Goal: Task Accomplishment & Management: Complete application form

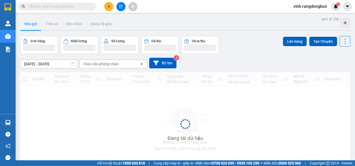
click at [82, 7] on input "text" at bounding box center [59, 7] width 61 height 6
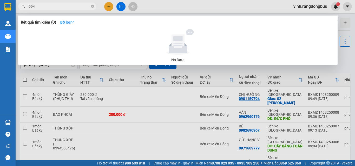
type input "0946"
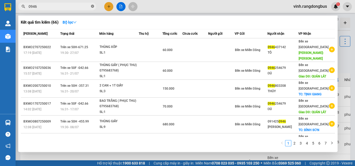
click at [92, 6] on icon "close-circle" at bounding box center [92, 6] width 3 height 3
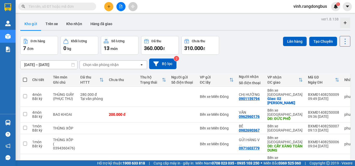
click at [75, 8] on input "text" at bounding box center [59, 7] width 61 height 6
click at [110, 7] on button at bounding box center [108, 6] width 9 height 9
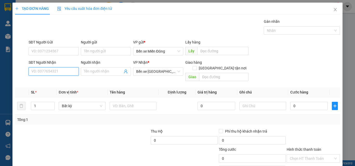
click at [57, 72] on input "SĐT Người Nhận" at bounding box center [54, 72] width 50 height 8
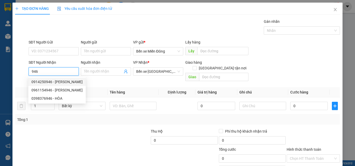
drag, startPoint x: 58, startPoint y: 82, endPoint x: 62, endPoint y: 74, distance: 8.8
click at [58, 82] on div "0914250946 - [PERSON_NAME]" at bounding box center [56, 82] width 51 height 6
type input "0914250946"
type input "[PERSON_NAME]"
checkbox input "true"
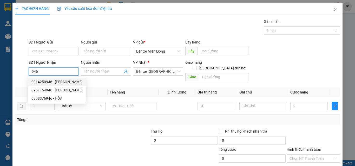
type input "BÌNH SƠN"
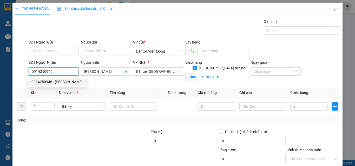
type input "680.000"
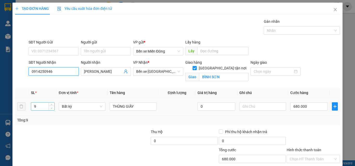
type input "0914250946"
click at [50, 109] on span "Decrease Value" at bounding box center [52, 108] width 6 height 5
click at [51, 109] on icon "down" at bounding box center [52, 108] width 2 height 2
click at [51, 108] on icon "down" at bounding box center [52, 108] width 2 height 2
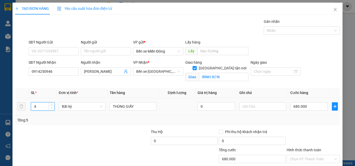
click at [52, 108] on icon "down" at bounding box center [52, 108] width 2 height 2
type input "1"
click at [52, 108] on icon "down" at bounding box center [52, 108] width 2 height 2
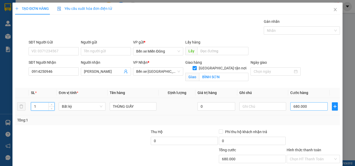
drag, startPoint x: 64, startPoint y: 134, endPoint x: 310, endPoint y: 103, distance: 247.8
click at [71, 130] on div at bounding box center [49, 138] width 68 height 18
type input "0"
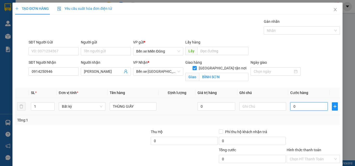
click at [311, 105] on input "0" at bounding box center [308, 107] width 37 height 8
type input "1"
type input "15"
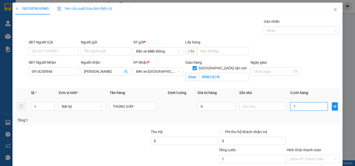
type input "15"
type input "150"
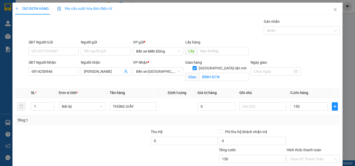
type input "150.000"
drag, startPoint x: 324, startPoint y: 125, endPoint x: 336, endPoint y: 94, distance: 33.6
click at [336, 96] on div "TẠO ĐƠN HÀNG Yêu cầu xuất hóa đơn điện tử Transit Pickup Surcharge Ids Transit …" at bounding box center [177, 98] width 330 height 190
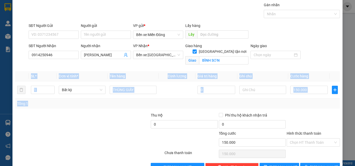
scroll to position [32, 0]
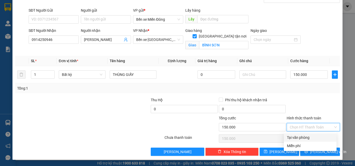
click at [311, 126] on input "Hình thức thanh toán" at bounding box center [310, 128] width 43 height 8
click at [306, 139] on div "Tại văn phòng" at bounding box center [310, 138] width 46 height 6
type input "0"
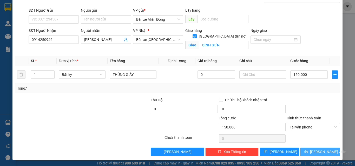
drag, startPoint x: 319, startPoint y: 150, endPoint x: 324, endPoint y: 152, distance: 5.4
click at [319, 150] on span "[PERSON_NAME] và In" at bounding box center [328, 152] width 36 height 6
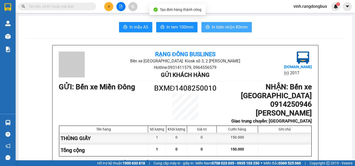
drag, startPoint x: 226, startPoint y: 28, endPoint x: 230, endPoint y: 25, distance: 4.4
click at [227, 27] on span "In biên nhận 80mm" at bounding box center [230, 27] width 36 height 6
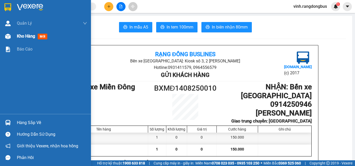
click at [29, 38] on span "Kho hàng" at bounding box center [26, 36] width 18 height 5
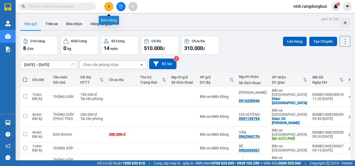
click at [109, 6] on icon "plus" at bounding box center [109, 7] width 4 height 4
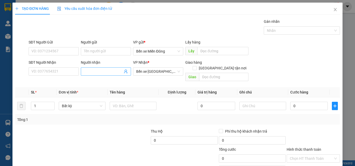
click at [103, 73] on input "Người nhận" at bounding box center [103, 72] width 39 height 6
click at [103, 72] on input "Người nhận" at bounding box center [103, 72] width 39 height 6
click at [107, 72] on input "Người nhận" at bounding box center [103, 72] width 39 height 6
type input "[PERSON_NAME]"
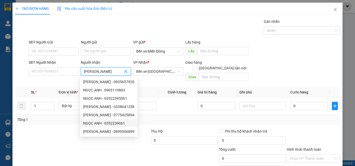
click at [120, 123] on div "NGỌC ANH - 0352239061" at bounding box center [108, 124] width 51 height 6
type input "0352239061"
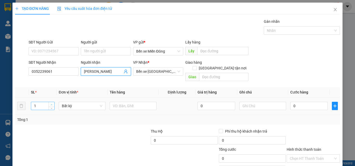
type input "[PERSON_NAME]"
click at [50, 103] on span "up" at bounding box center [51, 104] width 3 height 3
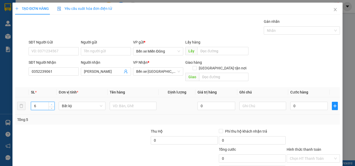
click at [51, 104] on icon "up" at bounding box center [52, 105] width 2 height 2
type input "5"
click at [51, 107] on icon "down" at bounding box center [52, 108] width 2 height 2
click at [143, 102] on input "text" at bounding box center [133, 106] width 47 height 8
type input "THÙNG GIẤY"
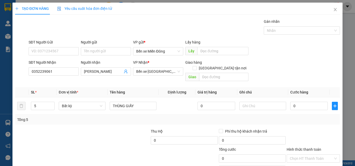
drag, startPoint x: 111, startPoint y: 117, endPoint x: 147, endPoint y: 117, distance: 35.6
click at [114, 117] on div "Tổng: 5" at bounding box center [177, 120] width 325 height 10
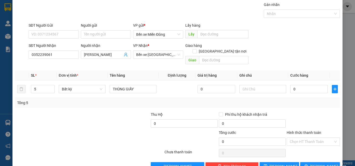
scroll to position [26, 0]
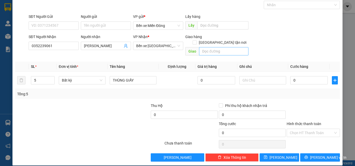
drag, startPoint x: 218, startPoint y: 51, endPoint x: 219, endPoint y: 48, distance: 3.9
click at [219, 50] on div "Giao hàng [GEOGRAPHIC_DATA] tận nơi [GEOGRAPHIC_DATA]" at bounding box center [216, 46] width 63 height 24
click at [220, 47] on input "text" at bounding box center [223, 51] width 49 height 8
type input "[PERSON_NAME]"
click at [312, 76] on input "0" at bounding box center [308, 80] width 37 height 8
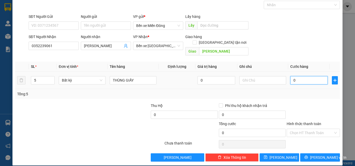
type input "2"
type input "25"
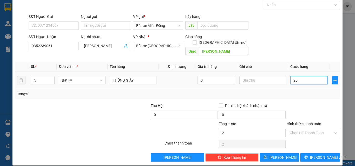
type input "25"
type input "250"
type input "250.000"
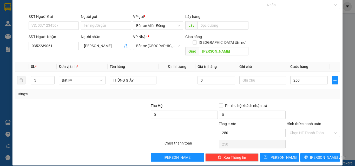
type input "250.000"
drag, startPoint x: 302, startPoint y: 99, endPoint x: 305, endPoint y: 100, distance: 2.9
click at [304, 103] on div at bounding box center [313, 112] width 54 height 18
click at [309, 129] on input "Hình thức thanh toán" at bounding box center [310, 133] width 43 height 8
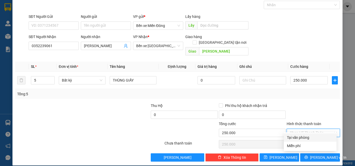
click at [307, 137] on div "Tại văn phòng" at bounding box center [310, 138] width 46 height 6
type input "0"
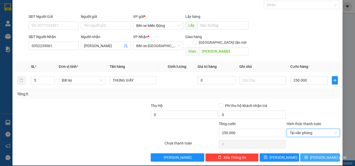
click at [315, 155] on span "[PERSON_NAME] và In" at bounding box center [328, 158] width 36 height 6
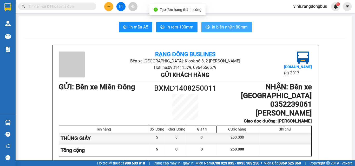
drag, startPoint x: 217, startPoint y: 28, endPoint x: 214, endPoint y: 25, distance: 3.9
click at [217, 28] on span "In biên nhận 80mm" at bounding box center [230, 27] width 36 height 6
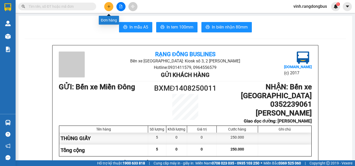
click at [112, 6] on button at bounding box center [108, 6] width 9 height 9
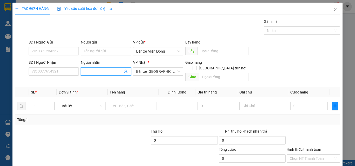
drag, startPoint x: 103, startPoint y: 71, endPoint x: 104, endPoint y: 68, distance: 3.2
click at [104, 68] on span at bounding box center [106, 72] width 50 height 8
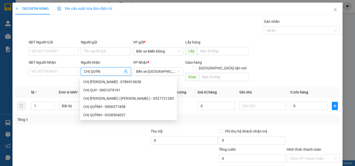
type input "CHỊ [PERSON_NAME]"
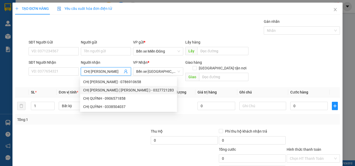
click at [132, 88] on div "CHỊ [PERSON_NAME] ( [PERSON_NAME] ) - 0327721283" at bounding box center [128, 90] width 91 height 6
type input "0327721283"
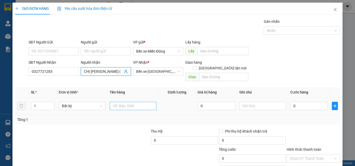
type input "CHỊ [PERSON_NAME] ( [PERSON_NAME] )"
drag, startPoint x: 128, startPoint y: 102, endPoint x: 132, endPoint y: 103, distance: 3.5
click at [132, 103] on input "text" at bounding box center [133, 106] width 47 height 8
type input "THÙNG GIẤY"
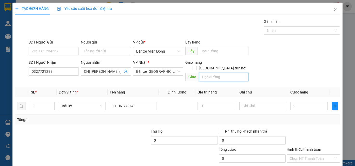
click at [213, 73] on input "text" at bounding box center [223, 77] width 49 height 8
type input "THẠCH TRỤ"
click at [308, 102] on input "0" at bounding box center [308, 106] width 37 height 8
type input "1"
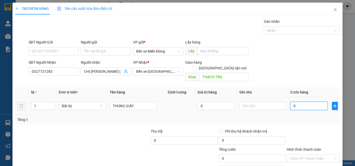
type input "1"
type input "10"
type input "100"
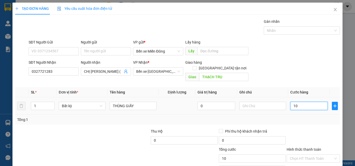
type input "100"
type input "100.000"
drag, startPoint x: 300, startPoint y: 120, endPoint x: 304, endPoint y: 117, distance: 5.0
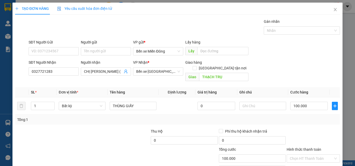
click at [301, 118] on div "Transit Pickup Surcharge Ids Transit Deliver Surcharge Ids Transit Deliver Surc…" at bounding box center [177, 103] width 325 height 169
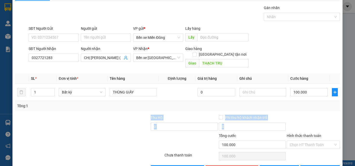
scroll to position [26, 0]
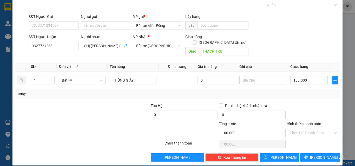
drag, startPoint x: 316, startPoint y: 129, endPoint x: 314, endPoint y: 132, distance: 4.0
click at [316, 130] on input "Hình thức thanh toán" at bounding box center [310, 133] width 43 height 8
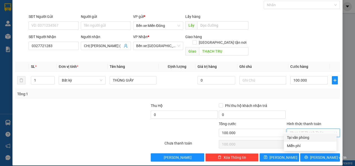
click at [310, 137] on div "Tại văn phòng" at bounding box center [310, 138] width 46 height 6
type input "0"
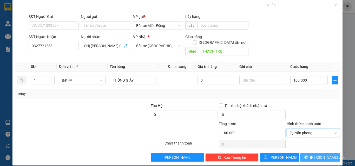
drag, startPoint x: 313, startPoint y: 151, endPoint x: 321, endPoint y: 157, distance: 10.4
click at [314, 155] on span "[PERSON_NAME] và In" at bounding box center [328, 158] width 36 height 6
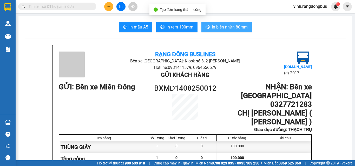
click at [231, 30] on span "In biên nhận 80mm" at bounding box center [230, 27] width 36 height 6
click at [108, 7] on icon "plus" at bounding box center [109, 7] width 4 height 4
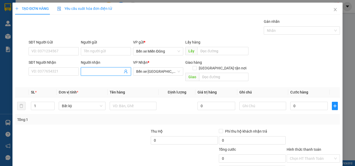
drag, startPoint x: 95, startPoint y: 71, endPoint x: 99, endPoint y: 74, distance: 5.4
click at [95, 71] on input "Người nhận" at bounding box center [103, 72] width 39 height 6
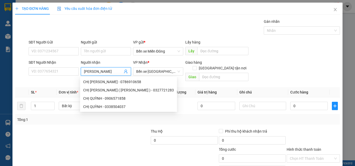
type input "[PERSON_NAME]"
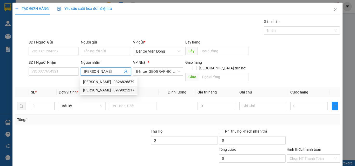
click at [124, 90] on div "[PERSON_NAME] - 0979825217" at bounding box center [108, 90] width 51 height 6
type input "0979825217"
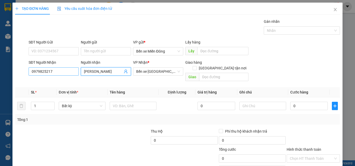
type input "[PERSON_NAME]"
click at [54, 69] on input "0979825217" at bounding box center [54, 72] width 50 height 8
click at [55, 69] on input "0979825217" at bounding box center [54, 72] width 50 height 8
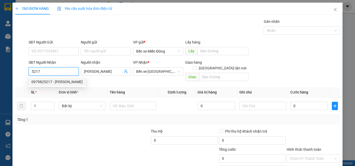
click at [58, 83] on div "0979825217 - [PERSON_NAME]" at bounding box center [56, 82] width 51 height 6
type input "0979825217"
checkbox input "true"
type input "TỊNH GIANG"
type input "100.000"
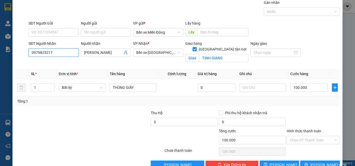
scroll to position [32, 0]
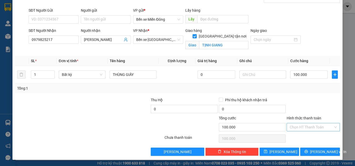
click at [317, 126] on input "Hình thức thanh toán" at bounding box center [310, 128] width 43 height 8
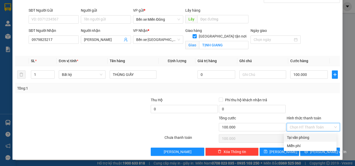
click at [312, 134] on div "Tại văn phòng" at bounding box center [310, 138] width 53 height 8
type input "0"
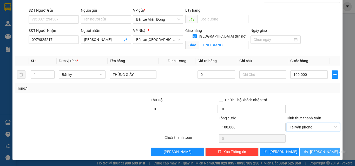
click at [318, 150] on span "[PERSON_NAME] và In" at bounding box center [328, 152] width 36 height 6
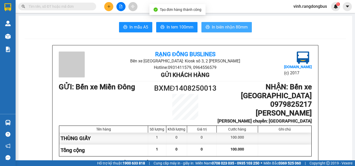
click at [228, 26] on span "In biên nhận 80mm" at bounding box center [230, 27] width 36 height 6
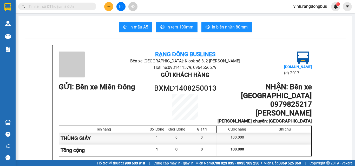
click at [107, 5] on button at bounding box center [108, 6] width 9 height 9
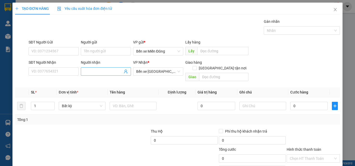
click at [95, 74] on input "Người nhận" at bounding box center [103, 72] width 39 height 6
type input "HOA LY"
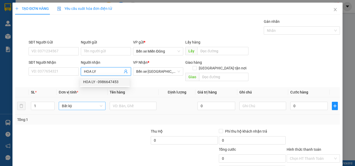
drag, startPoint x: 99, startPoint y: 82, endPoint x: 86, endPoint y: 96, distance: 19.1
click at [99, 83] on div "HOA LY - 0986647453" at bounding box center [104, 82] width 43 height 6
type input "0986647453"
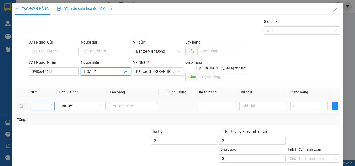
type input "HOA LY"
type input "2"
click at [50, 103] on span "up" at bounding box center [51, 104] width 3 height 3
click at [139, 102] on input "text" at bounding box center [133, 106] width 47 height 8
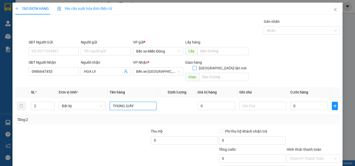
type input "THÙNG GIẤY"
drag, startPoint x: 219, startPoint y: 60, endPoint x: 222, endPoint y: 73, distance: 12.7
click at [196, 66] on input "[GEOGRAPHIC_DATA] tận nơi" at bounding box center [194, 68] width 4 height 4
checkbox input "true"
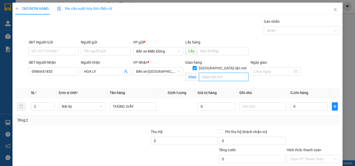
click at [223, 73] on input "text" at bounding box center [223, 77] width 49 height 8
type input "TỊNH HIỆP"
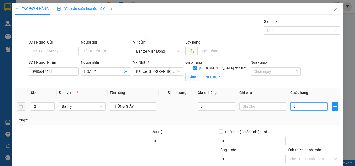
click at [313, 103] on input "0" at bounding box center [308, 107] width 37 height 8
type input "2"
type input "25"
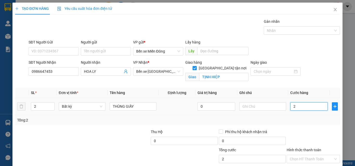
type input "25"
type input "250"
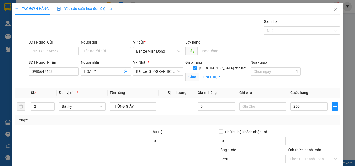
type input "250.000"
click at [327, 124] on div "Tổng: 2" at bounding box center [177, 121] width 325 height 10
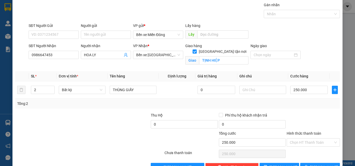
scroll to position [32, 0]
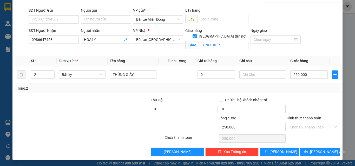
click at [319, 129] on input "Hình thức thanh toán" at bounding box center [310, 128] width 43 height 8
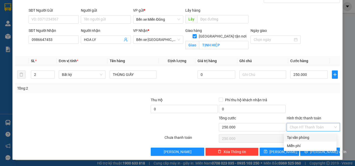
drag, startPoint x: 316, startPoint y: 138, endPoint x: 316, endPoint y: 141, distance: 2.6
click at [315, 138] on div "Tại văn phòng" at bounding box center [310, 138] width 46 height 6
type input "0"
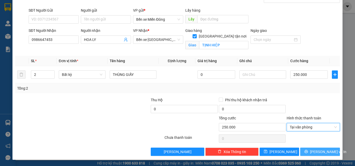
drag, startPoint x: 320, startPoint y: 149, endPoint x: 327, endPoint y: 145, distance: 8.3
click at [320, 149] on button "[PERSON_NAME] và In" at bounding box center [320, 152] width 40 height 8
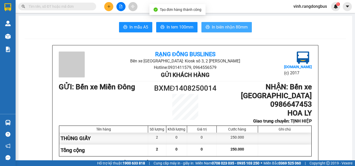
click at [239, 31] on button "In biên nhận 80mm" at bounding box center [226, 27] width 50 height 10
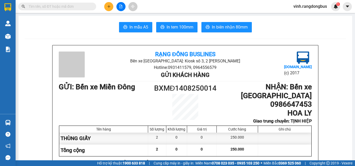
click at [82, 5] on input "text" at bounding box center [59, 7] width 61 height 6
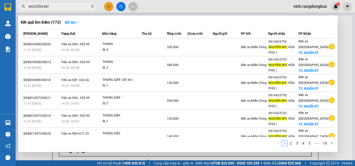
type input "NGUYÊN MY"
click at [91, 7] on span "NGUYÊN MY" at bounding box center [57, 7] width 78 height 8
click at [93, 7] on icon "close-circle" at bounding box center [92, 6] width 3 height 3
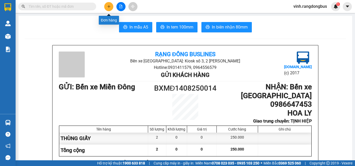
click at [109, 8] on icon "plus" at bounding box center [109, 7] width 4 height 4
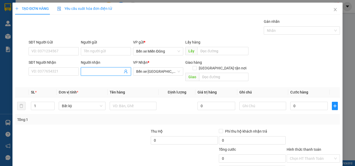
click at [89, 73] on input "Người nhận" at bounding box center [103, 72] width 39 height 6
type input "NGUYÊN MY"
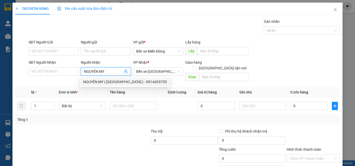
drag, startPoint x: 107, startPoint y: 83, endPoint x: 103, endPoint y: 72, distance: 12.2
click at [107, 83] on div "NGUYÊN MY ( [GEOGRAPHIC_DATA] ) - 0914433755" at bounding box center [125, 82] width 84 height 6
type input "0914433755"
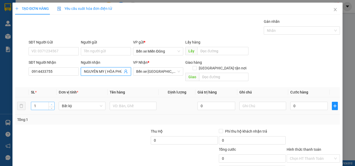
type input "NGUYÊN MY ( HÒA PHÚ )"
click at [51, 104] on icon "up" at bounding box center [52, 104] width 2 height 1
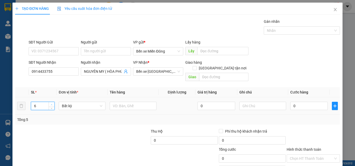
click at [51, 104] on icon "up" at bounding box center [52, 105] width 2 height 2
type input "7"
click at [51, 104] on icon "up" at bounding box center [52, 105] width 2 height 2
click at [139, 104] on input "text" at bounding box center [133, 106] width 47 height 8
type input "5"
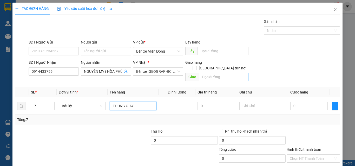
type input "THÙNG GIẤY"
drag, startPoint x: 229, startPoint y: 70, endPoint x: 215, endPoint y: 60, distance: 17.2
click at [229, 73] on input "text" at bounding box center [223, 77] width 49 height 8
click at [217, 60] on form "SĐT Người Gửi VD: 0371234567 Người gửi Tên người gửi VP gửi * Bến xe Miền Đông …" at bounding box center [177, 61] width 325 height 44
click at [196, 66] on input "[GEOGRAPHIC_DATA] tận nơi" at bounding box center [194, 68] width 4 height 4
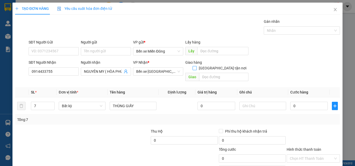
checkbox input "true"
click at [220, 73] on input "text" at bounding box center [223, 77] width 49 height 8
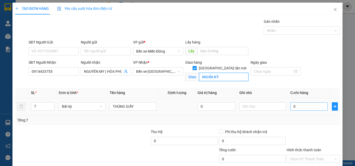
type input "NGHĨA KỲ"
click at [320, 108] on input "0" at bounding box center [308, 107] width 37 height 8
type input "5"
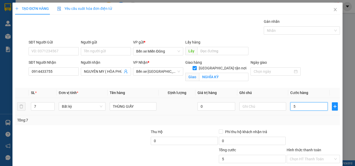
type input "55"
type input "550"
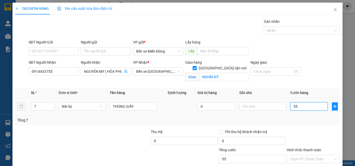
type input "550"
type input "550.000"
click at [317, 122] on div "Tổng: 7" at bounding box center [177, 121] width 320 height 6
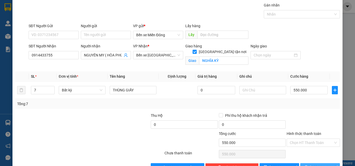
scroll to position [32, 0]
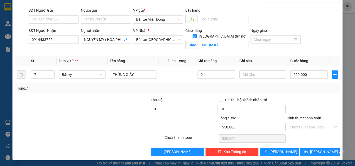
drag, startPoint x: 300, startPoint y: 125, endPoint x: 298, endPoint y: 129, distance: 4.5
click at [299, 125] on input "Hình thức thanh toán" at bounding box center [310, 128] width 43 height 8
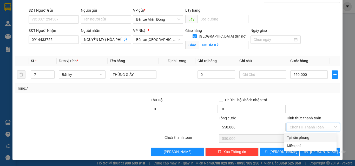
click at [293, 134] on div "Tại văn phòng" at bounding box center [310, 138] width 53 height 8
type input "0"
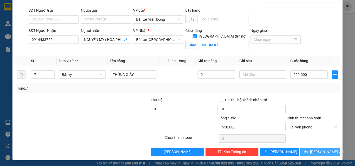
click at [325, 152] on span "[PERSON_NAME] và In" at bounding box center [328, 152] width 36 height 6
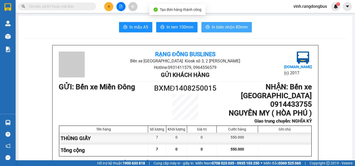
click at [233, 27] on span "In biên nhận 80mm" at bounding box center [230, 27] width 36 height 6
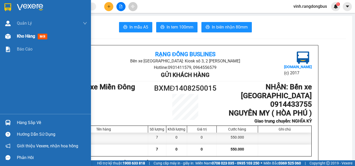
click at [15, 38] on div "Kho hàng mới" at bounding box center [45, 36] width 91 height 13
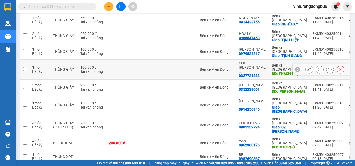
scroll to position [23, 0]
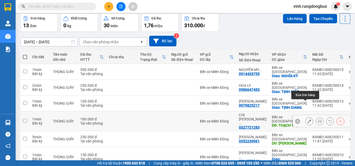
click at [307, 117] on button at bounding box center [308, 121] width 7 height 9
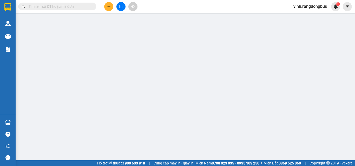
type input "0327721283"
type input "CHỊ [PERSON_NAME] ( [PERSON_NAME] )"
type input "THẠCH TRỤ"
type input "100.000"
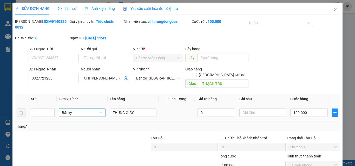
click at [52, 110] on span "up" at bounding box center [51, 111] width 3 height 3
type input "2"
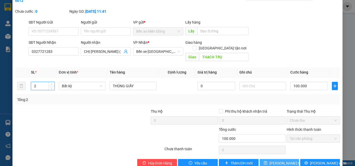
drag, startPoint x: 269, startPoint y: 150, endPoint x: 266, endPoint y: 155, distance: 5.0
click at [269, 159] on button "[PERSON_NAME] thay đổi" at bounding box center [279, 163] width 40 height 8
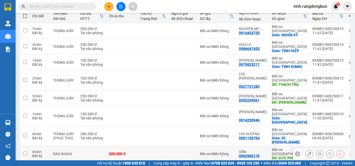
scroll to position [75, 0]
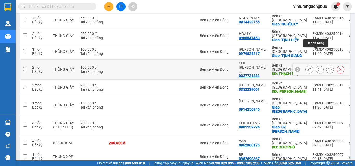
click at [318, 68] on icon at bounding box center [320, 70] width 4 height 4
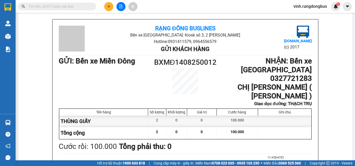
click at [233, 29] on li "Rạng Đông Buslines" at bounding box center [185, 29] width 169 height 6
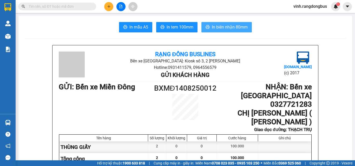
click at [232, 26] on span "In biên nhận 80mm" at bounding box center [230, 27] width 36 height 6
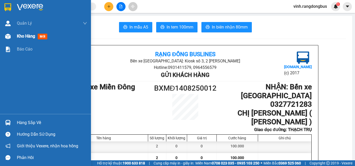
drag, startPoint x: 22, startPoint y: 40, endPoint x: 32, endPoint y: 39, distance: 10.4
click at [23, 41] on div "Kho hàng mới" at bounding box center [52, 36] width 70 height 13
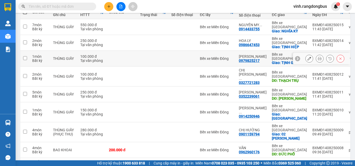
scroll to position [75, 0]
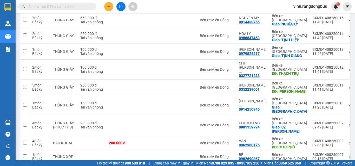
drag, startPoint x: 331, startPoint y: 148, endPoint x: 331, endPoint y: 145, distance: 3.2
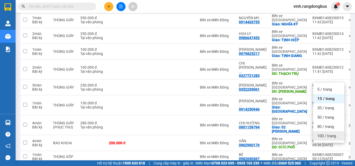
click at [324, 136] on span "100 / trang" at bounding box center [326, 136] width 19 height 5
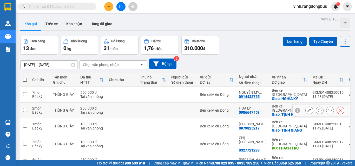
scroll to position [26, 0]
